Goal: Navigation & Orientation: Find specific page/section

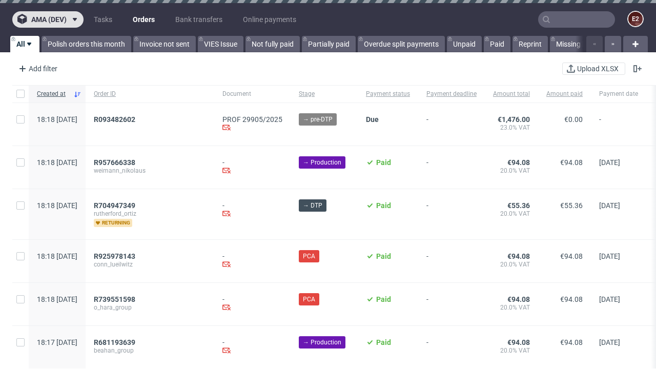
click at [48, 19] on span "ama (dev)" at bounding box center [48, 19] width 35 height 7
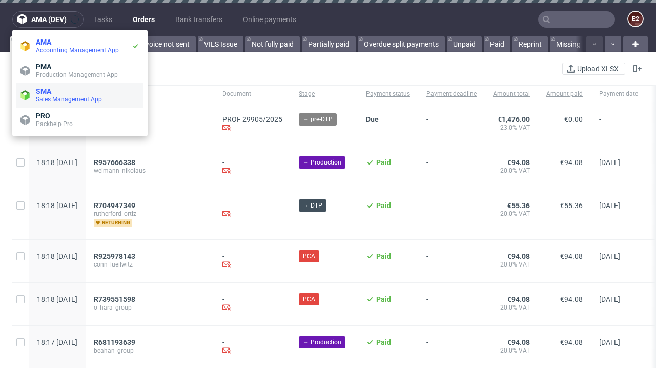
click at [80, 95] on span "Sales Management App" at bounding box center [87, 99] width 103 height 8
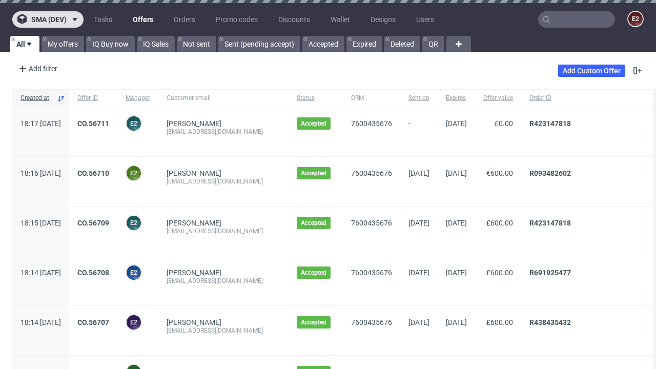
click at [48, 19] on span "sma (dev)" at bounding box center [48, 19] width 35 height 7
